Goal: Task Accomplishment & Management: Manage account settings

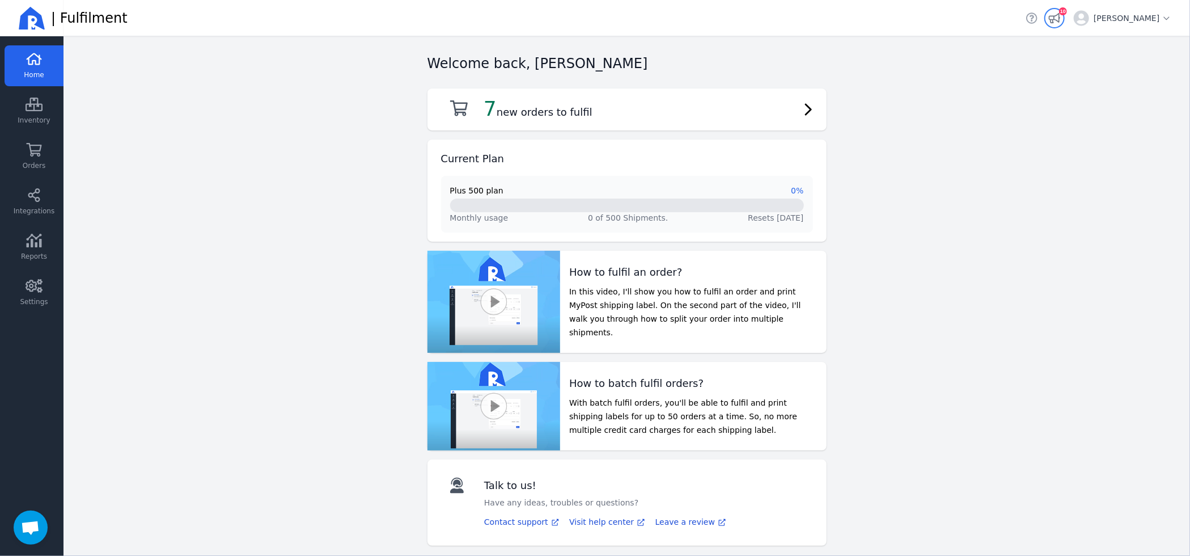
click at [1061, 17] on icon "button" at bounding box center [1054, 17] width 11 height 11
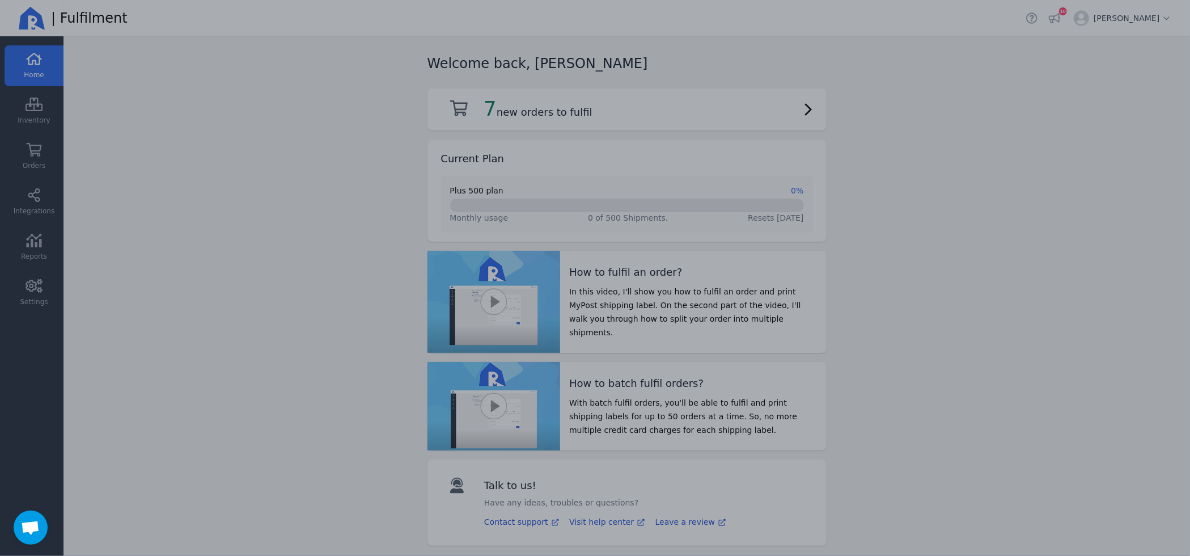
click at [18, 513] on div at bounding box center [595, 278] width 1190 height 556
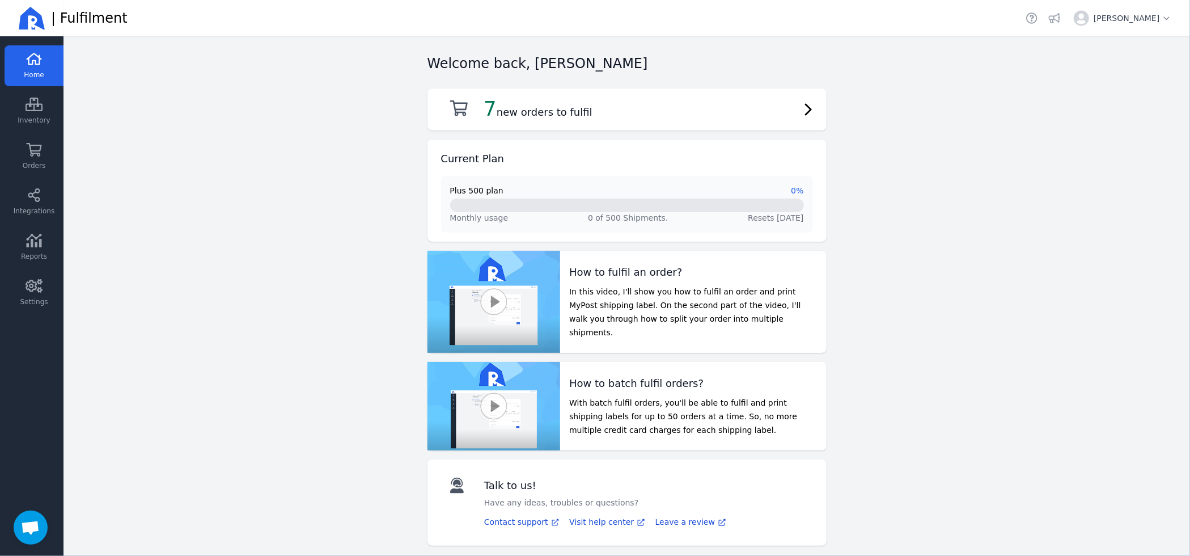
click at [24, 522] on span "Open chat" at bounding box center [30, 529] width 19 height 16
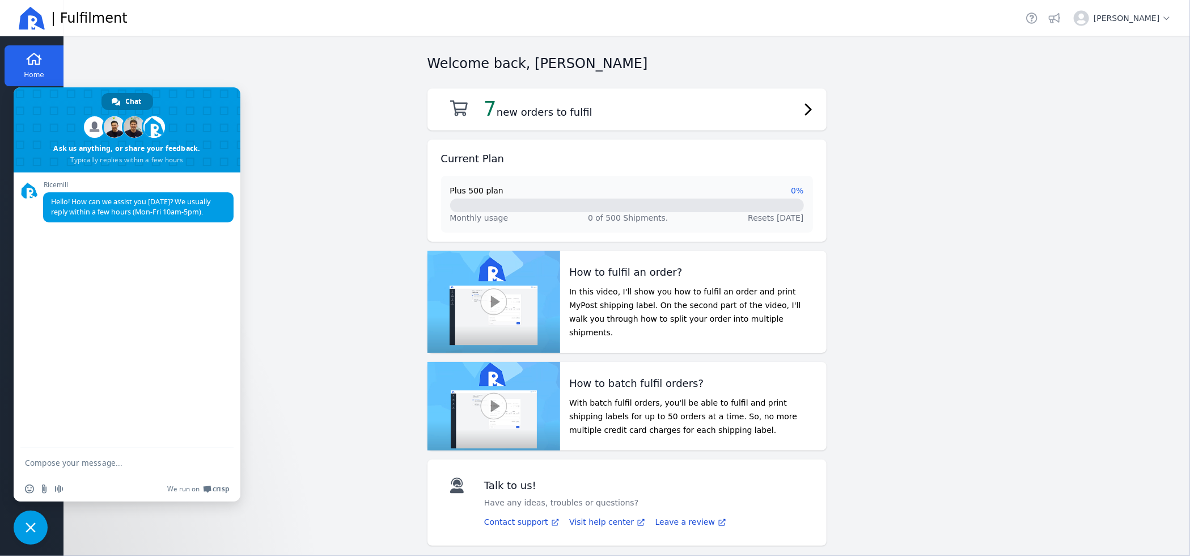
click at [83, 463] on textarea "Compose your message..." at bounding box center [114, 463] width 179 height 10
type textarea "R"
type textarea "CANCEL AND REFUND AS WE NEED PACKING SLIP FUNCTIONS THANKS"
click at [38, 517] on span "Close chat" at bounding box center [31, 527] width 34 height 34
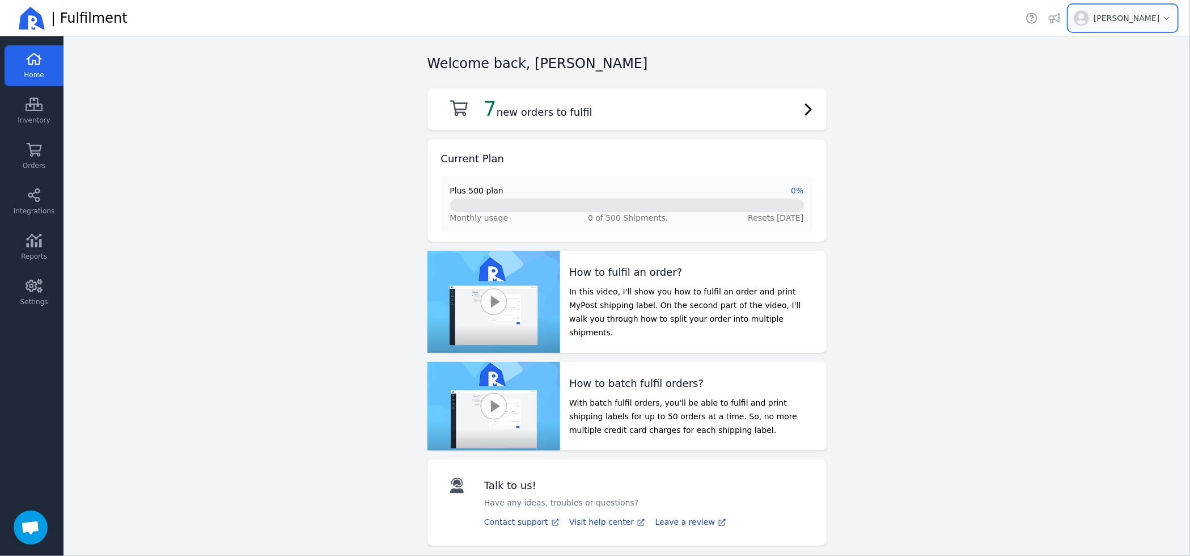
click at [1139, 22] on span "Open user menu for Zhiwei Chen" at bounding box center [1133, 17] width 78 height 11
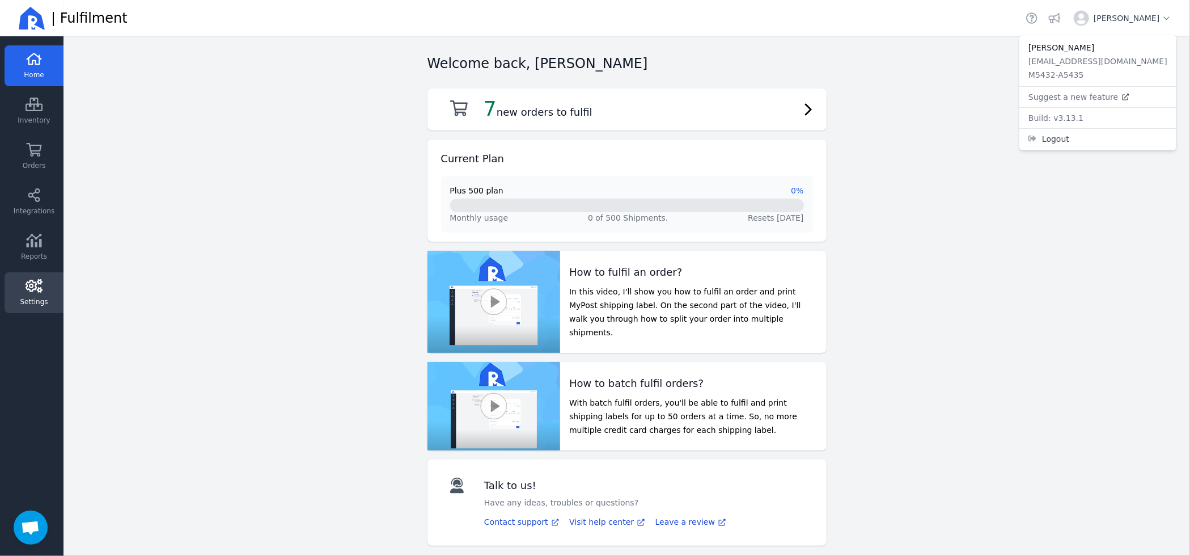
click at [22, 288] on link "Settings" at bounding box center [34, 292] width 59 height 41
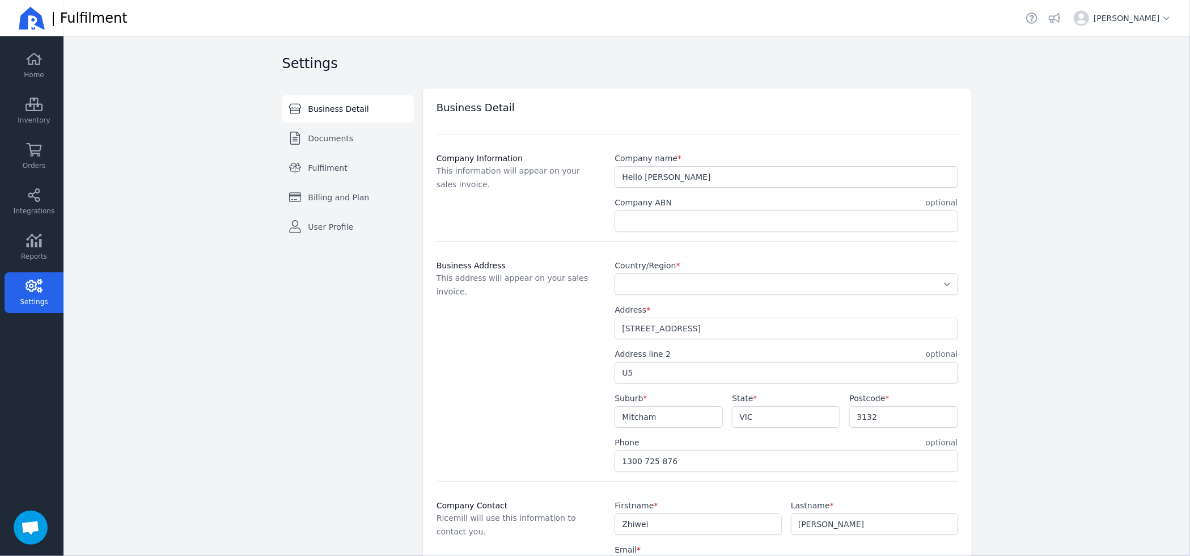
select select "AU"
click at [345, 197] on span "Billing and Plan" at bounding box center [338, 197] width 61 height 11
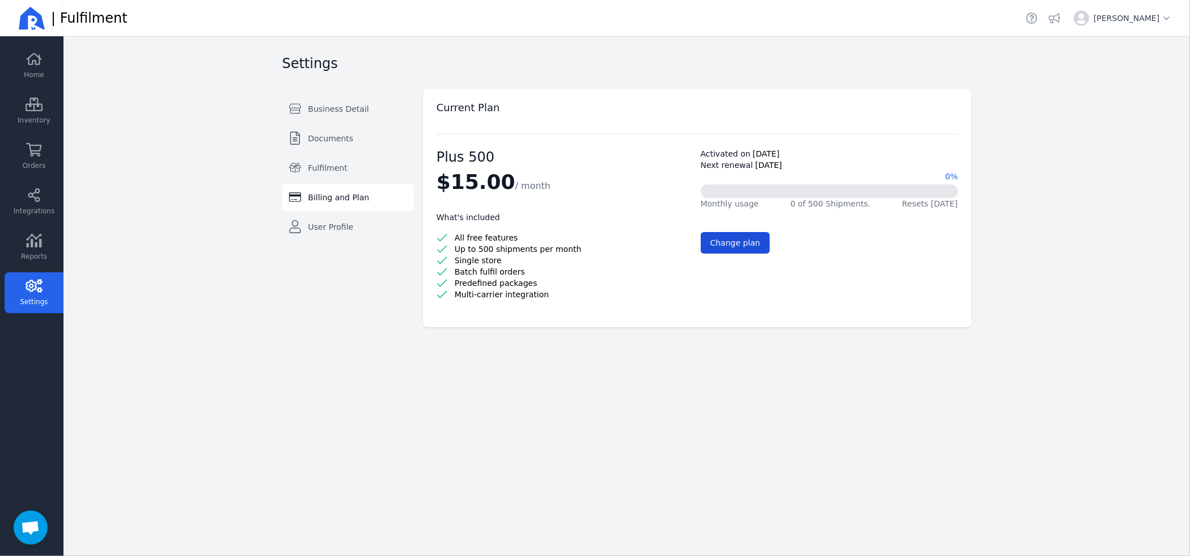
click at [724, 235] on button "Change plan" at bounding box center [735, 243] width 69 height 22
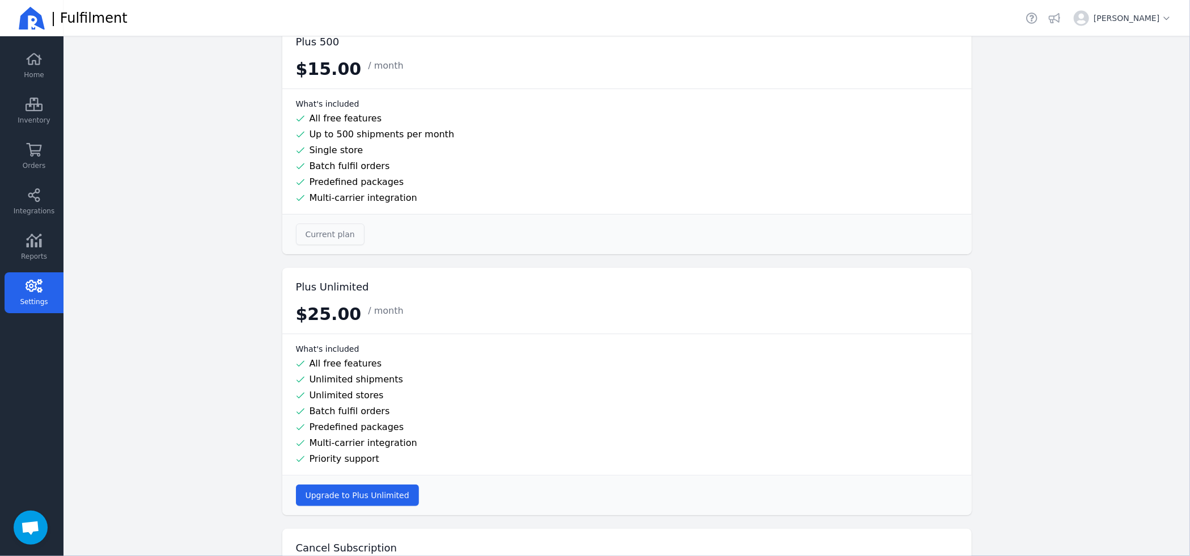
scroll to position [148, 0]
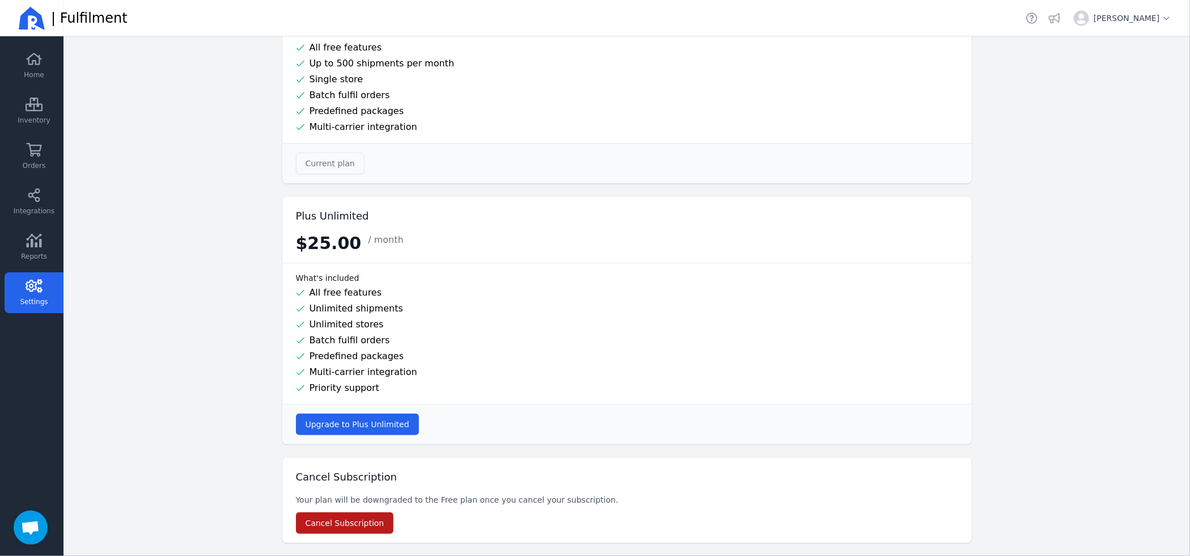
click at [345, 522] on span "Cancel Subscription" at bounding box center [345, 522] width 79 height 9
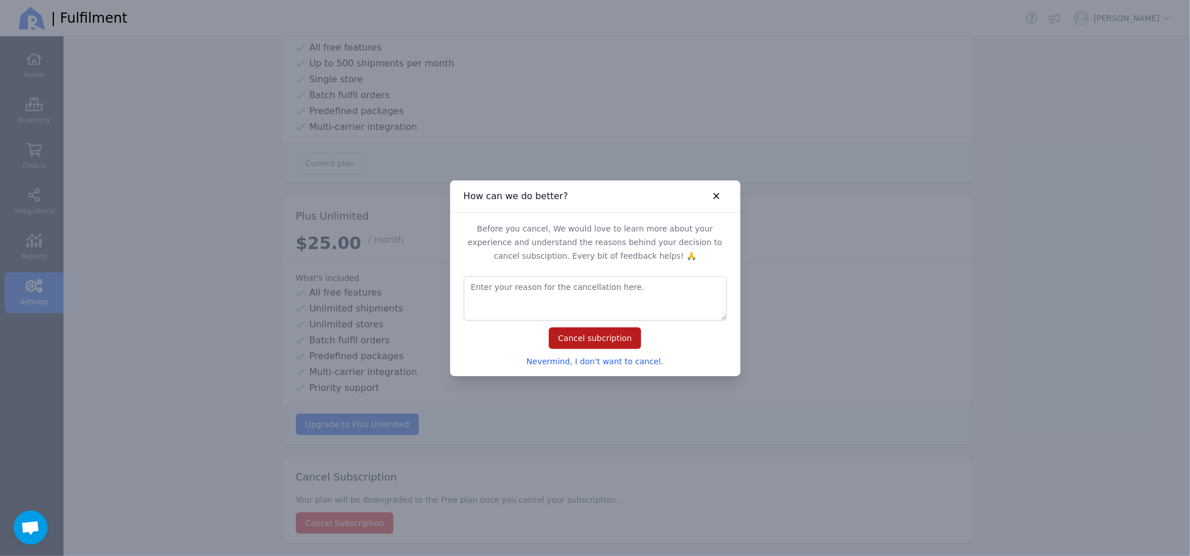
click at [584, 333] on span "Cancel subcription" at bounding box center [596, 337] width 74 height 9
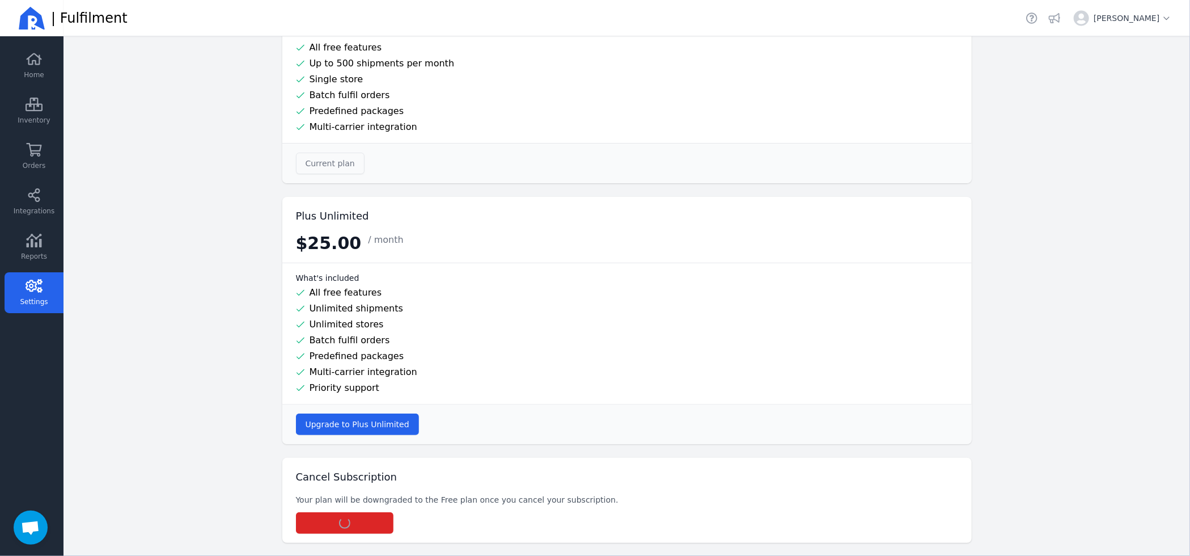
scroll to position [49, 0]
